Goal: Check status

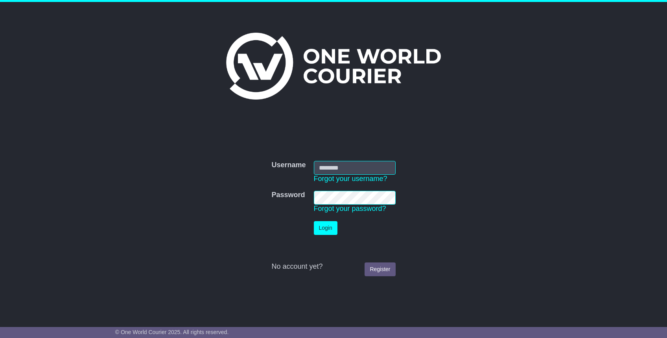
type input "**********"
click at [324, 227] on button "Login" at bounding box center [326, 228] width 24 height 14
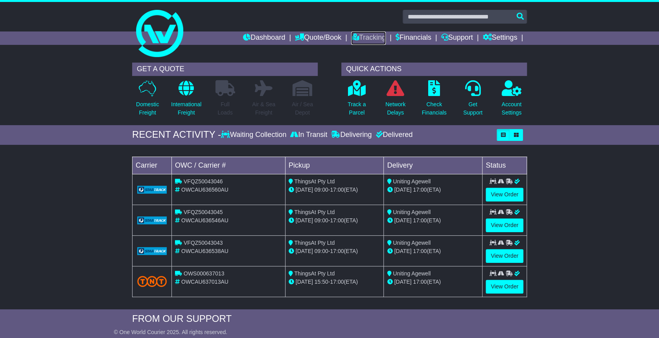
click at [367, 31] on link "Tracking" at bounding box center [368, 37] width 35 height 13
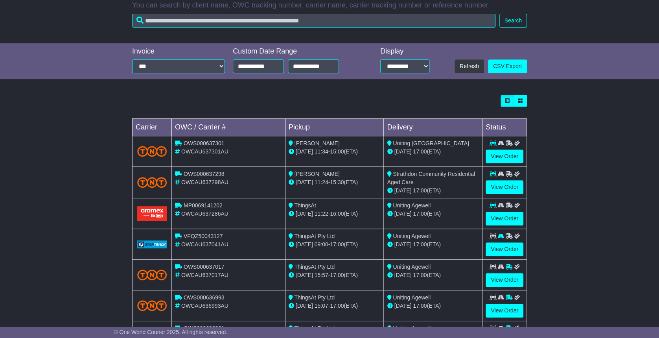
scroll to position [138, 0]
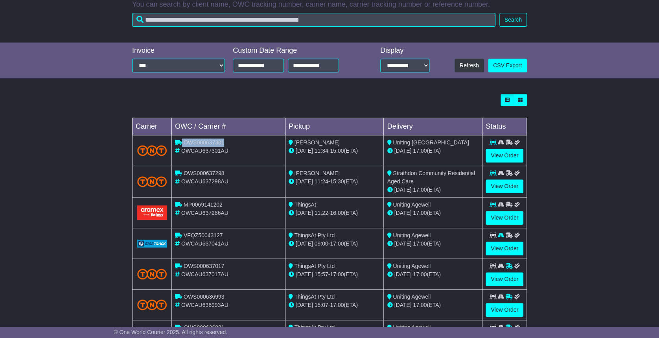
drag, startPoint x: 229, startPoint y: 142, endPoint x: 181, endPoint y: 140, distance: 47.3
click at [181, 140] on div "OWS000637301" at bounding box center [228, 142] width 107 height 8
copy div "OWS000637301"
drag, startPoint x: 231, startPoint y: 171, endPoint x: 183, endPoint y: 171, distance: 48.8
click at [183, 171] on div "OWS000637298" at bounding box center [228, 173] width 107 height 8
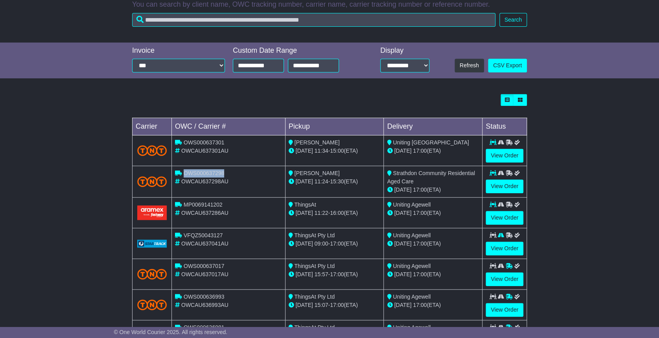
copy span "OWS000637298"
click at [498, 183] on link "View Order" at bounding box center [505, 186] width 38 height 14
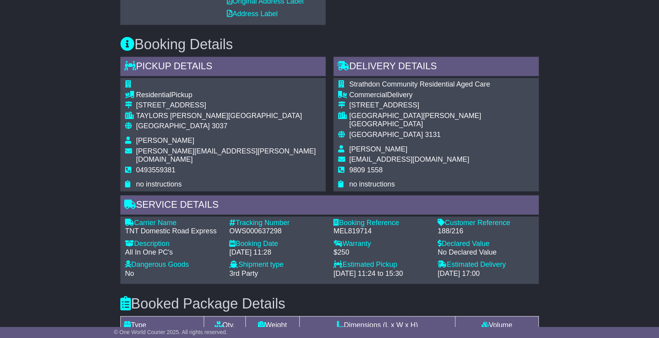
scroll to position [473, 0]
